Goal: Information Seeking & Learning: Learn about a topic

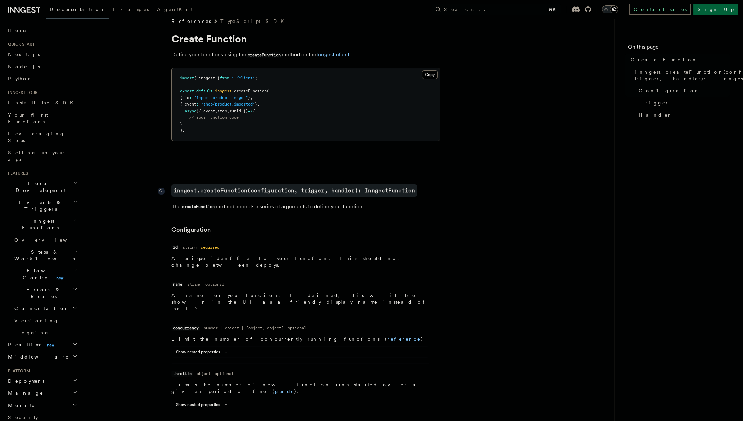
scroll to position [33, 0]
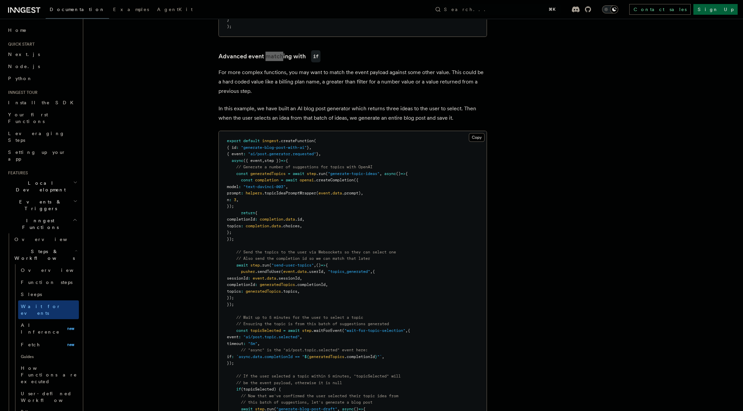
scroll to position [630, 0]
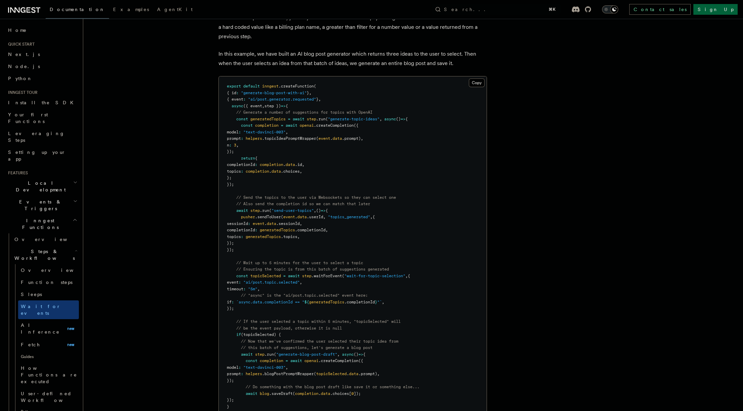
click at [315, 268] on pre "export default inngest .createFunction ( { id : "generate-blog-post-with-ai" } …" at bounding box center [353, 254] width 268 height 354
click at [256, 91] on span ""generate-blog-post-with-ai"" at bounding box center [274, 93] width 66 height 5
click at [257, 97] on span ""ai/post.generator.requested"" at bounding box center [282, 99] width 68 height 5
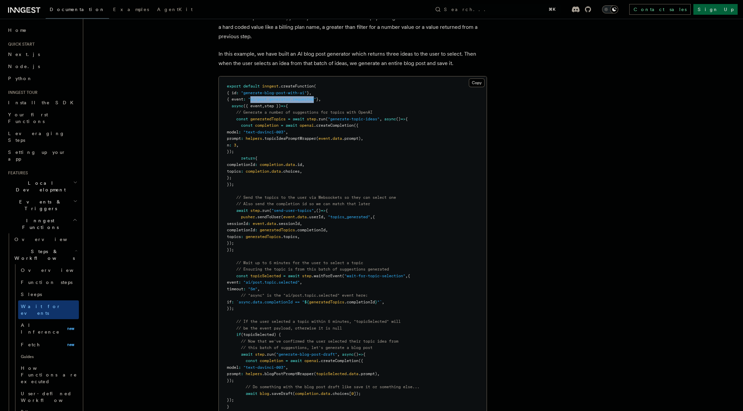
click at [291, 97] on span ""ai/post.generator.requested"" at bounding box center [282, 99] width 68 height 5
copy span "ai/post.generator.requested"
click at [286, 159] on pre "export default inngest .createFunction ( { id : "generate-blog-post-with-ai" } …" at bounding box center [353, 254] width 268 height 354
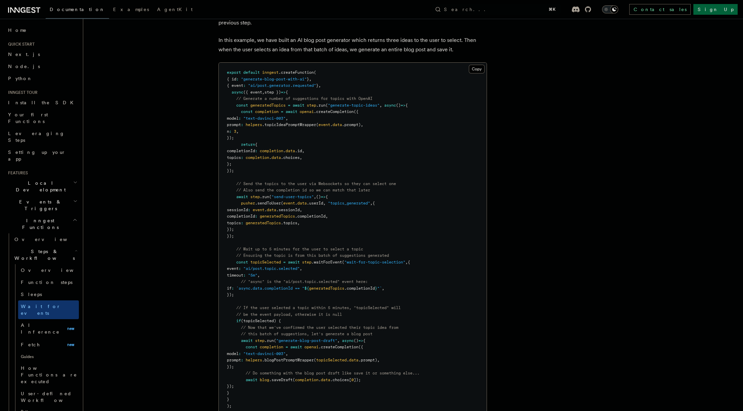
scroll to position [668, 0]
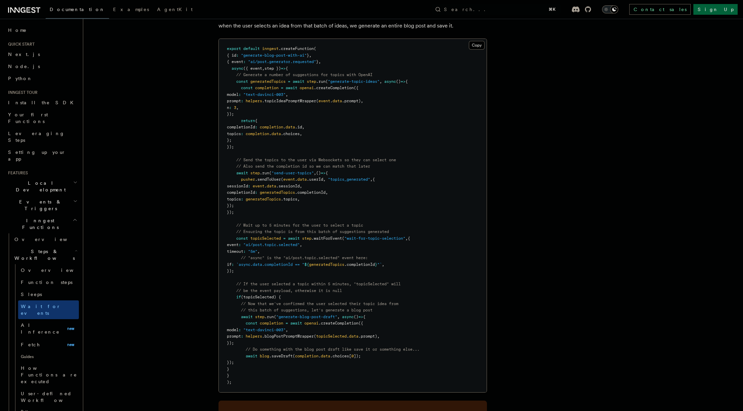
drag, startPoint x: 407, startPoint y: 253, endPoint x: 242, endPoint y: 251, distance: 165.5
click at [242, 251] on pre "export default inngest .createFunction ( { id : "generate-blog-post-with-ai" } …" at bounding box center [353, 216] width 268 height 354
copy span "if : `async.data.completionId == " ${ generatedTopics .completionId } "` ,"
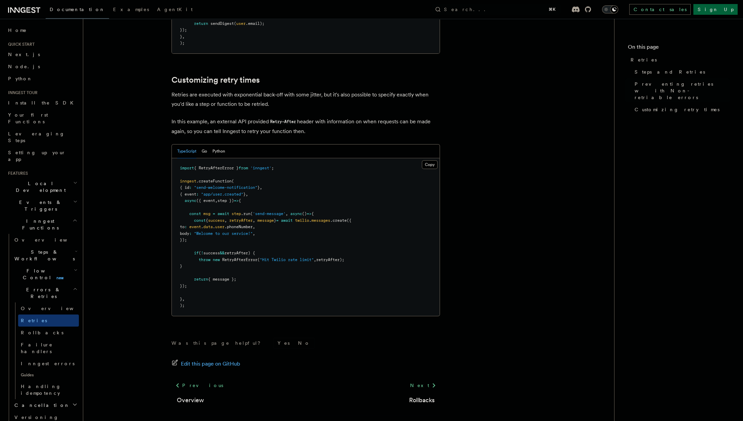
scroll to position [841, 0]
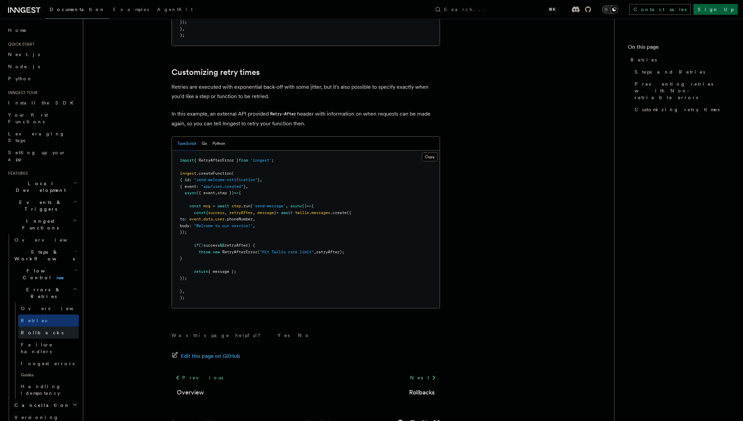
click at [61, 326] on link "Rollbacks" at bounding box center [48, 332] width 61 height 12
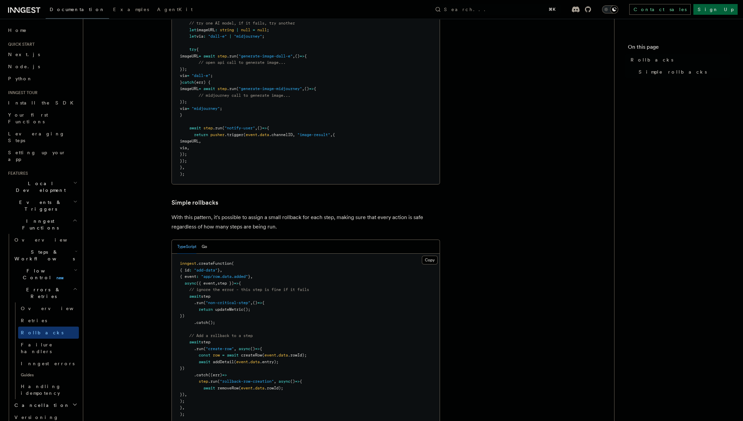
scroll to position [308, 0]
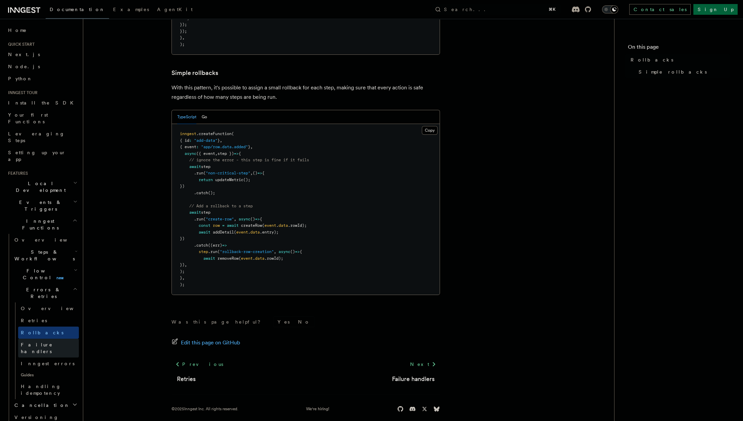
click at [61, 338] on link "Failure handlers" at bounding box center [48, 347] width 61 height 19
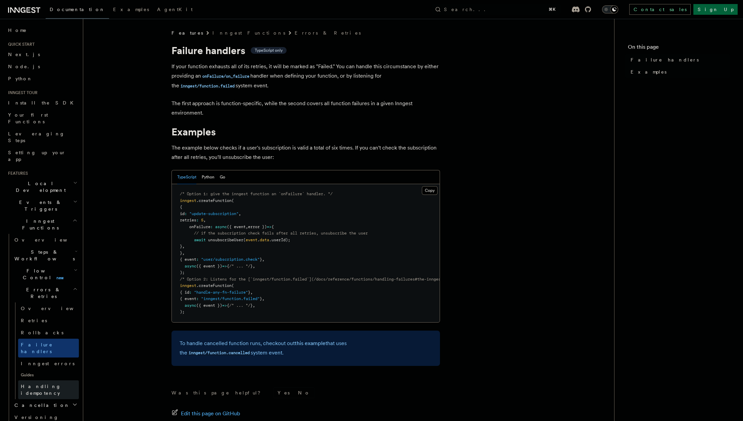
click at [51, 383] on span "Handling idempotency" at bounding box center [50, 389] width 58 height 13
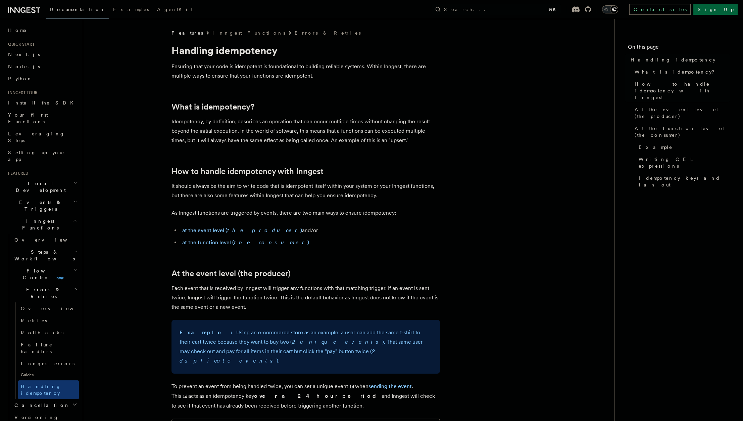
click at [279, 132] on p "Idempotency, by definition, describes an operation that can occur multiple time…" at bounding box center [306, 131] width 269 height 28
